Goal: Task Accomplishment & Management: Use online tool/utility

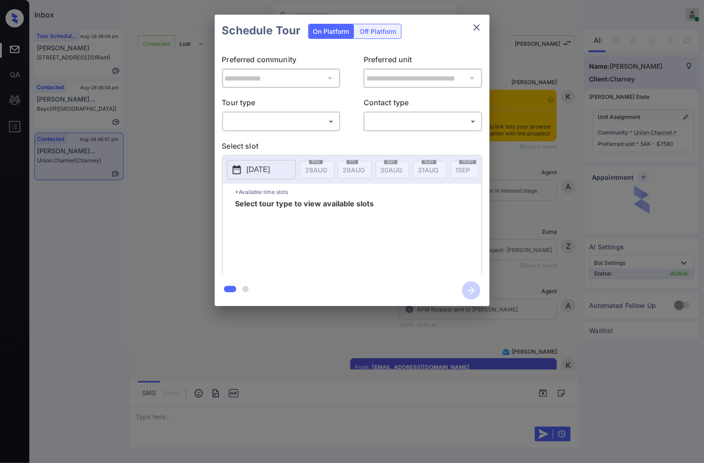
scroll to position [3681, 0]
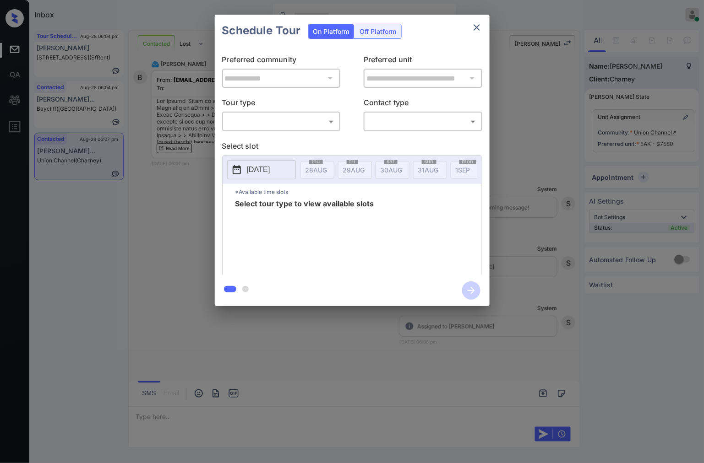
click at [324, 112] on div "​ ​" at bounding box center [281, 122] width 119 height 20
click at [324, 125] on body "Inbox Caroline Dacanay Online Set yourself offline Set yourself on break Profil…" at bounding box center [352, 231] width 704 height 463
click at [320, 143] on li "In Person" at bounding box center [281, 142] width 113 height 16
type input "********"
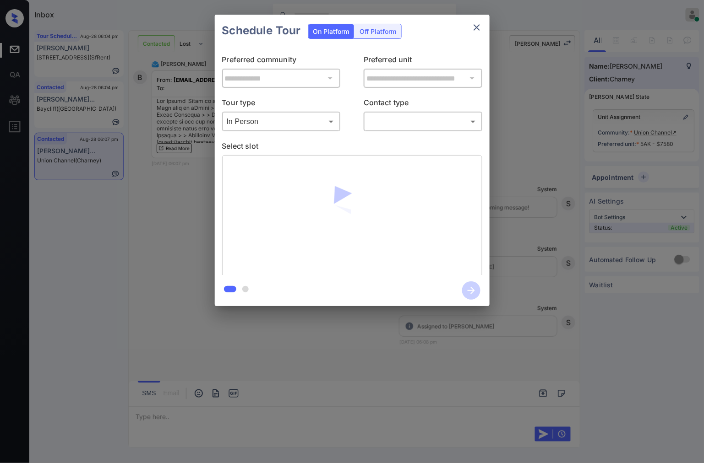
click at [390, 130] on div "​ ​" at bounding box center [422, 122] width 119 height 20
click at [398, 122] on body "Inbox Caroline Dacanay Online Set yourself offline Set yourself on break Profil…" at bounding box center [352, 231] width 704 height 463
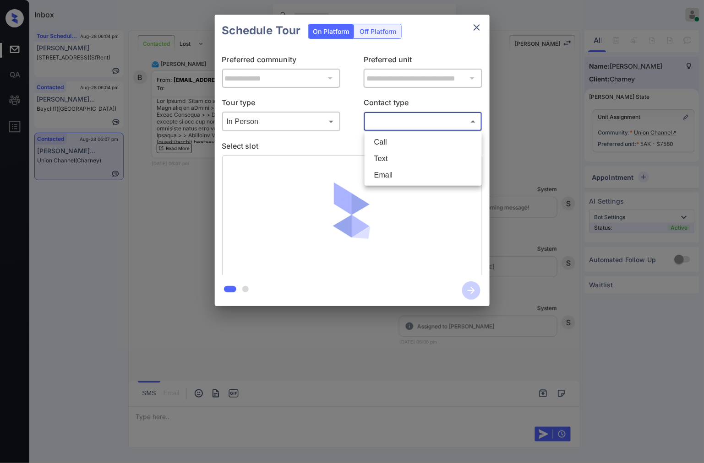
click at [395, 152] on li "Text" at bounding box center [423, 159] width 113 height 16
type input "****"
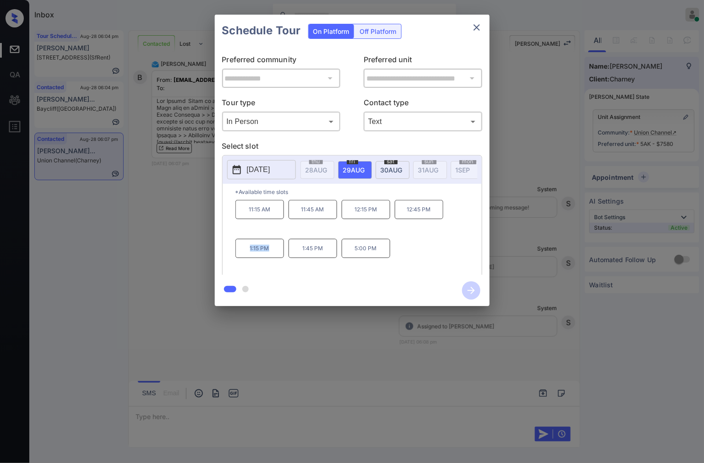
drag, startPoint x: 272, startPoint y: 257, endPoint x: 238, endPoint y: 252, distance: 33.9
click at [238, 252] on p "1:15 PM" at bounding box center [259, 248] width 49 height 19
copy p "1:15 PM"
drag, startPoint x: 298, startPoint y: 253, endPoint x: 325, endPoint y: 253, distance: 27.0
click at [325, 253] on p "1:45 PM" at bounding box center [312, 248] width 49 height 19
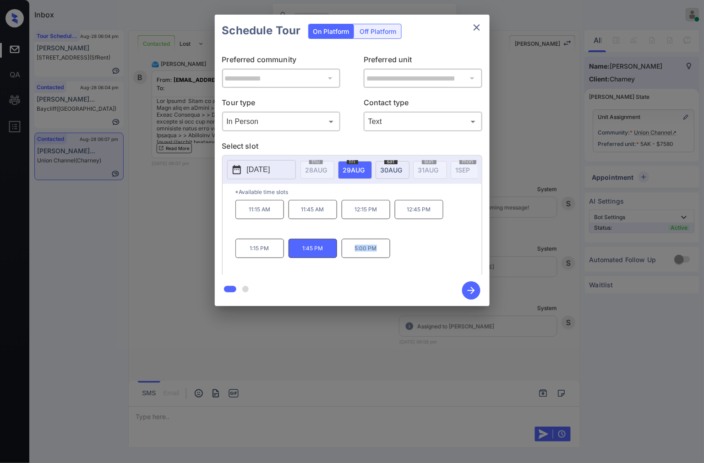
drag, startPoint x: 382, startPoint y: 259, endPoint x: 352, endPoint y: 259, distance: 30.2
click at [352, 258] on p "5:00 PM" at bounding box center [365, 248] width 49 height 19
copy p "5:00 PM"
click at [127, 383] on div at bounding box center [352, 231] width 704 height 463
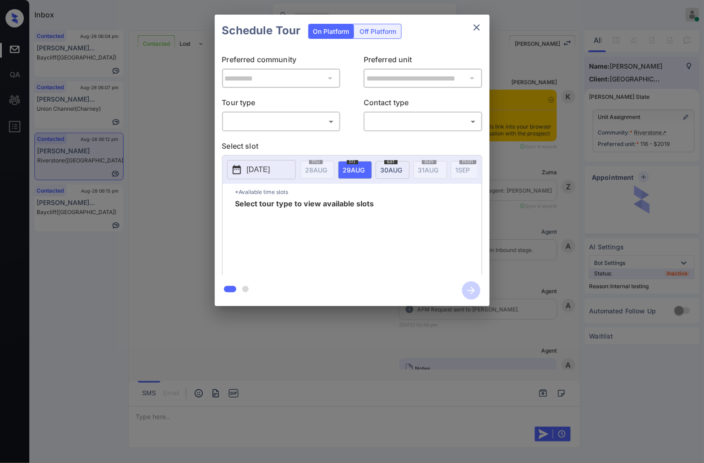
scroll to position [4503, 0]
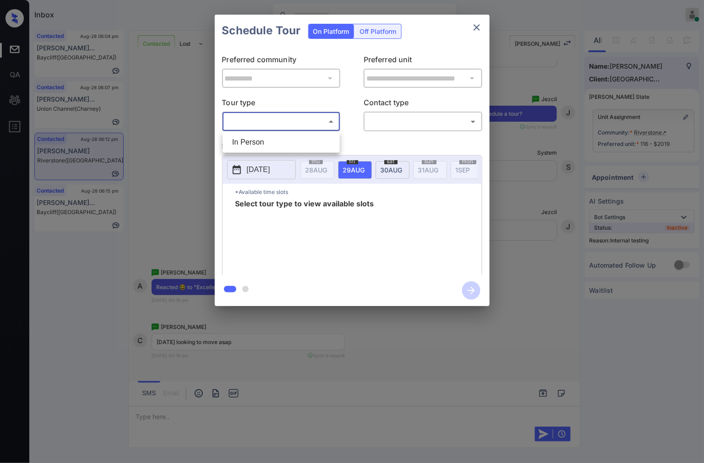
click at [276, 127] on body "Inbox [PERSON_NAME] Online Set yourself offline Set yourself on break Profile S…" at bounding box center [352, 231] width 704 height 463
click at [282, 141] on li "In Person" at bounding box center [281, 142] width 113 height 16
type input "********"
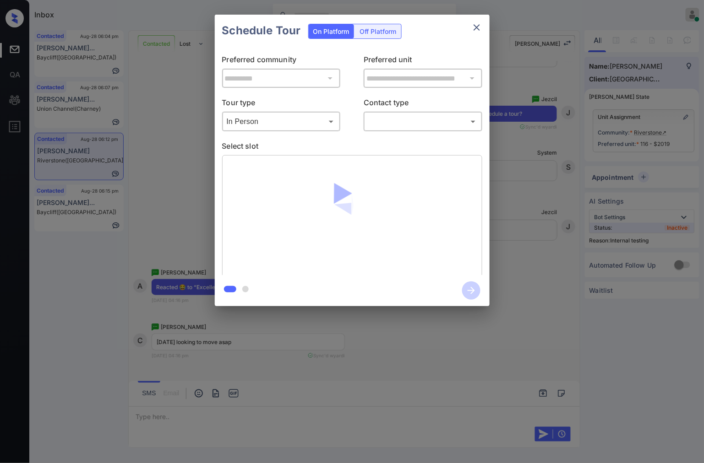
click at [410, 110] on p "Contact type" at bounding box center [422, 104] width 119 height 15
click at [404, 123] on body "Inbox [PERSON_NAME] Online Set yourself offline Set yourself on break Profile S…" at bounding box center [352, 231] width 704 height 463
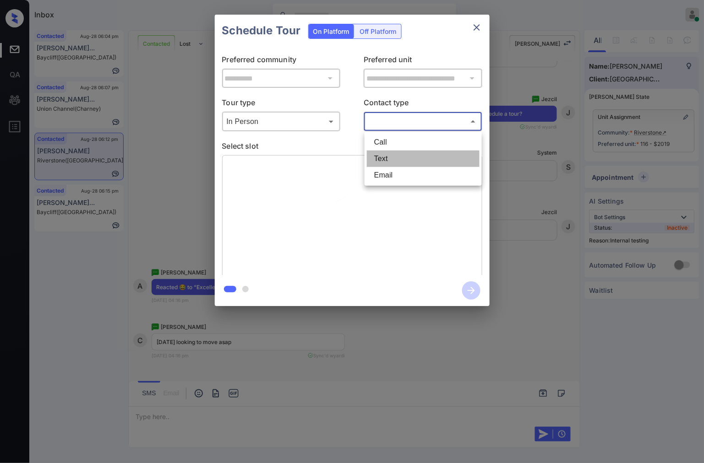
click at [390, 156] on li "Text" at bounding box center [423, 159] width 113 height 16
type input "****"
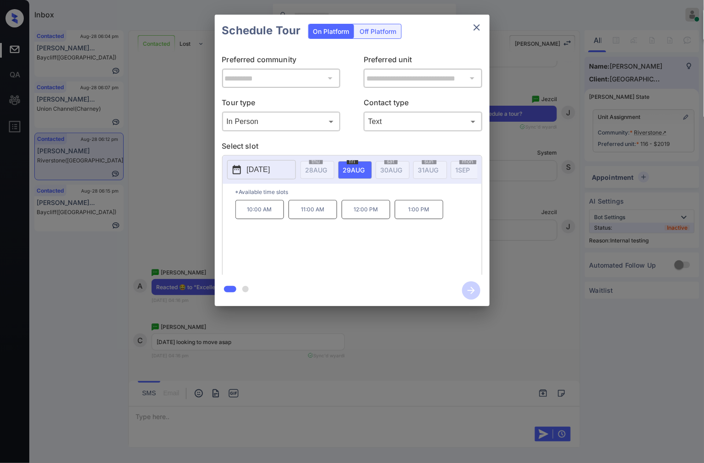
click at [263, 170] on p "[DATE]" at bounding box center [258, 169] width 23 height 11
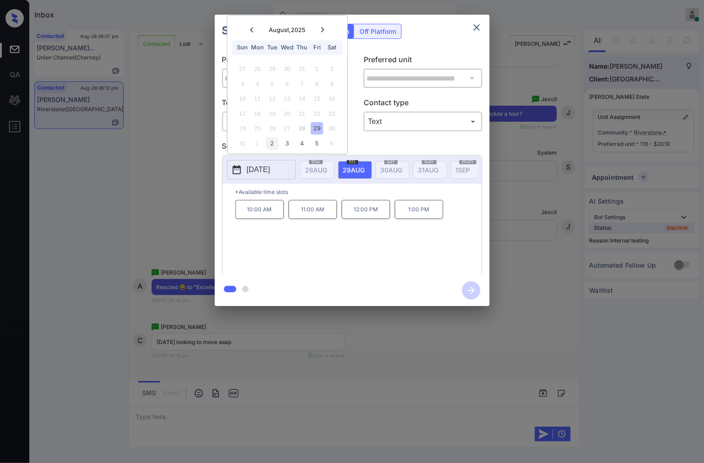
click at [271, 144] on div "2" at bounding box center [272, 143] width 12 height 12
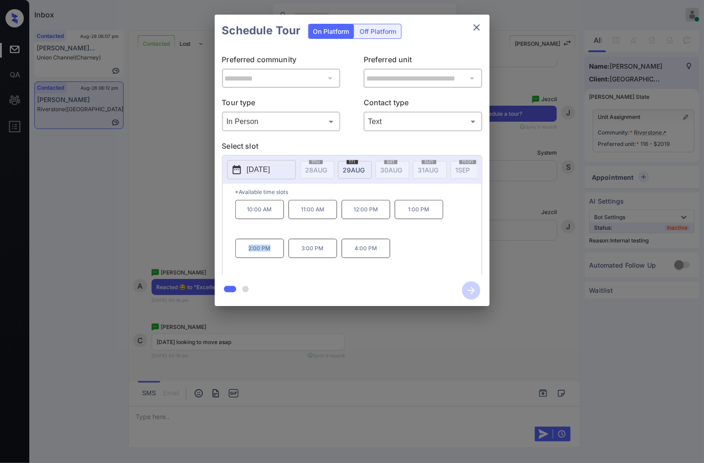
drag, startPoint x: 272, startPoint y: 255, endPoint x: 244, endPoint y: 255, distance: 27.9
click at [244, 255] on p "2:00 PM" at bounding box center [259, 248] width 49 height 19
click at [336, 347] on div at bounding box center [352, 231] width 704 height 463
